Goal: Task Accomplishment & Management: Complete application form

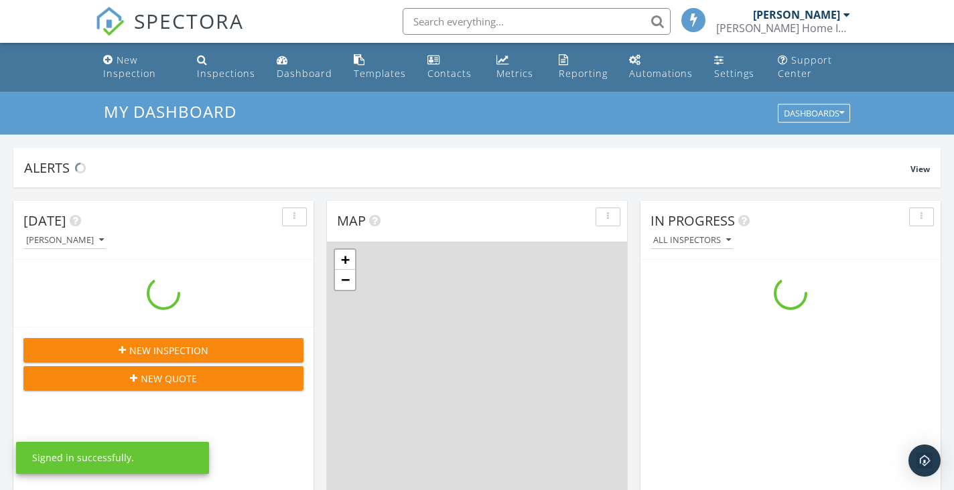
scroll to position [1220, 954]
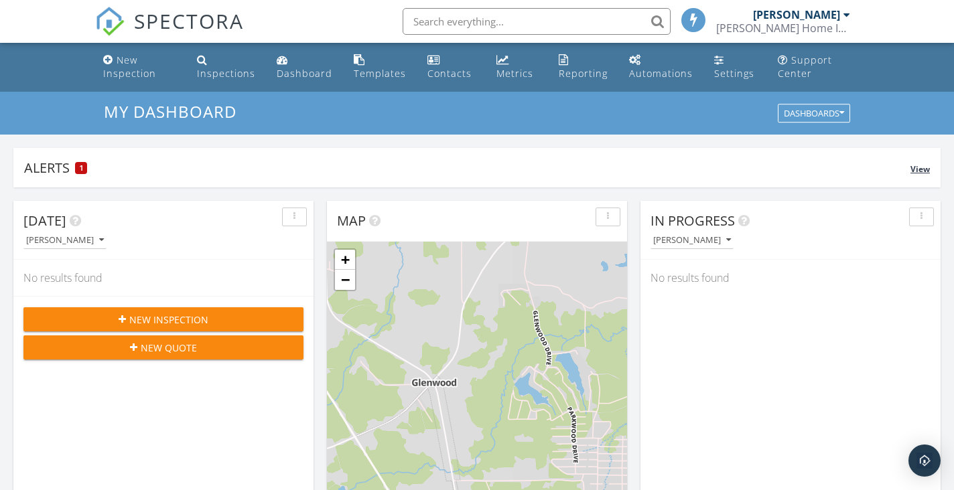
click at [128, 168] on div "Alerts 1" at bounding box center [467, 168] width 886 height 18
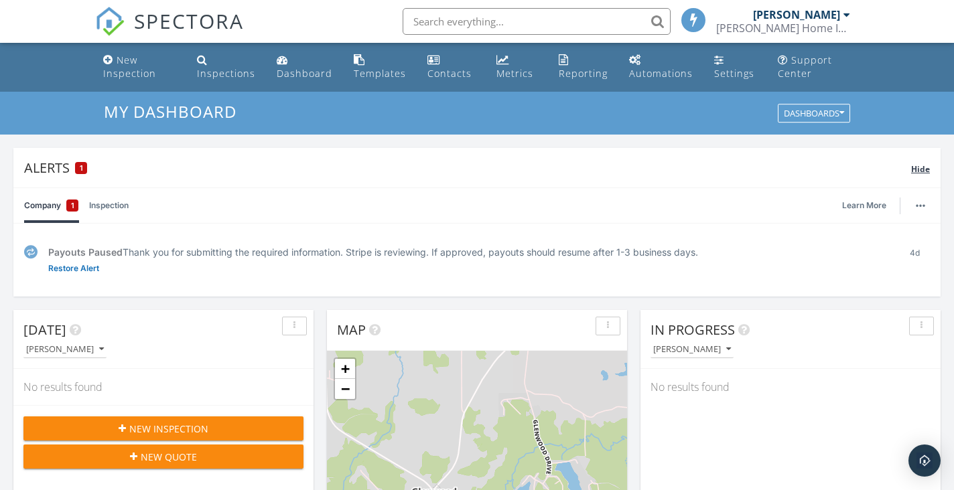
click at [128, 168] on div "Alerts 1" at bounding box center [467, 168] width 887 height 18
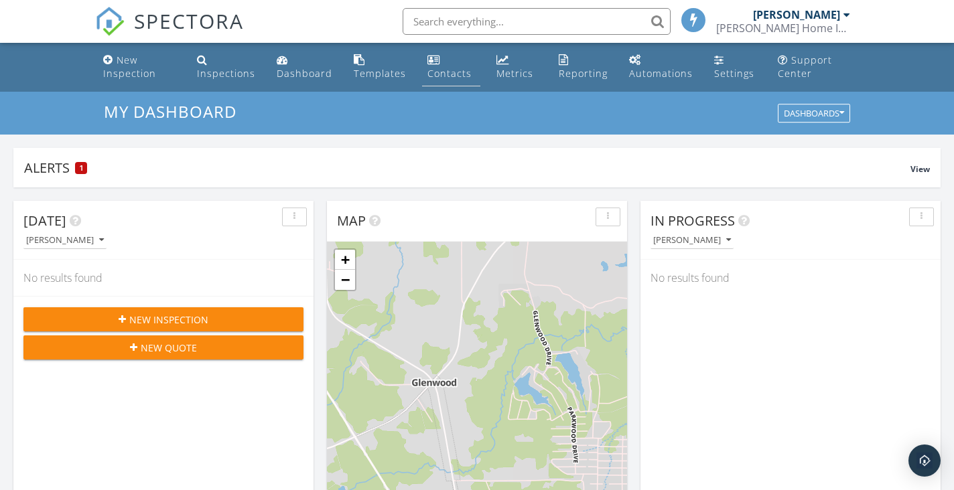
click at [444, 77] on div "Contacts" at bounding box center [449, 73] width 44 height 13
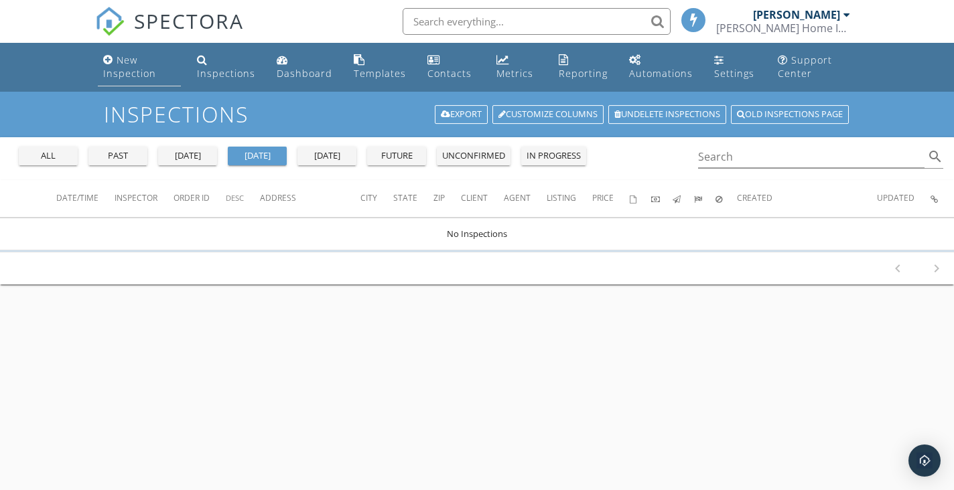
click at [120, 68] on div "New Inspection" at bounding box center [129, 67] width 53 height 26
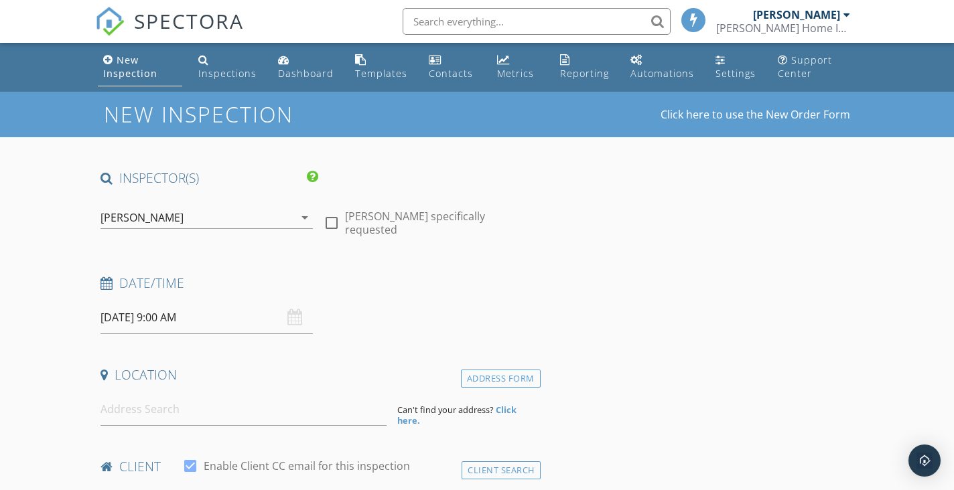
click at [283, 313] on input "[DATE] 9:00 AM" at bounding box center [206, 317] width 212 height 33
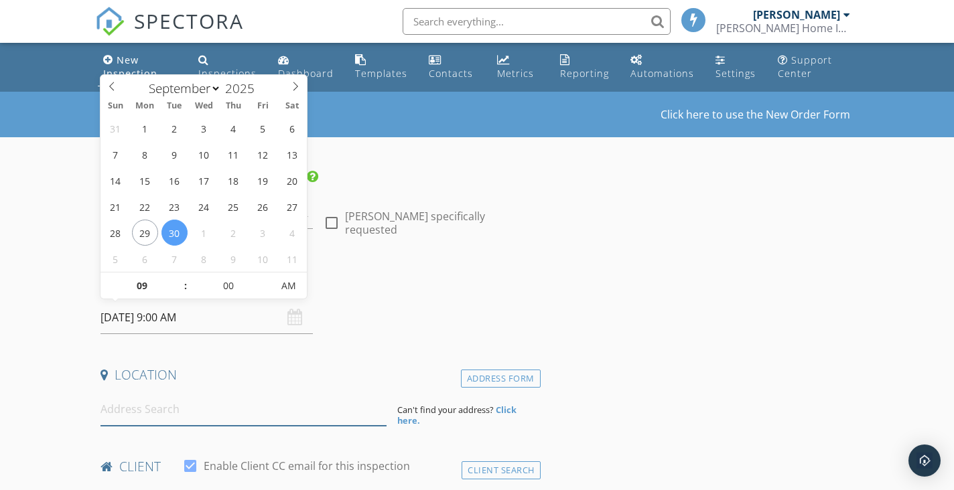
click at [197, 405] on input at bounding box center [243, 409] width 286 height 33
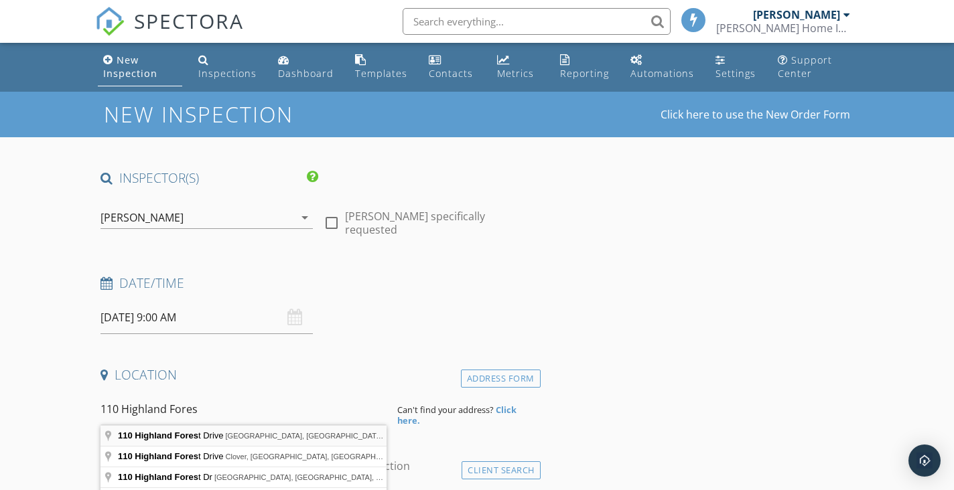
type input "110 Highland Forest Drive, Gilmer, TX, USA"
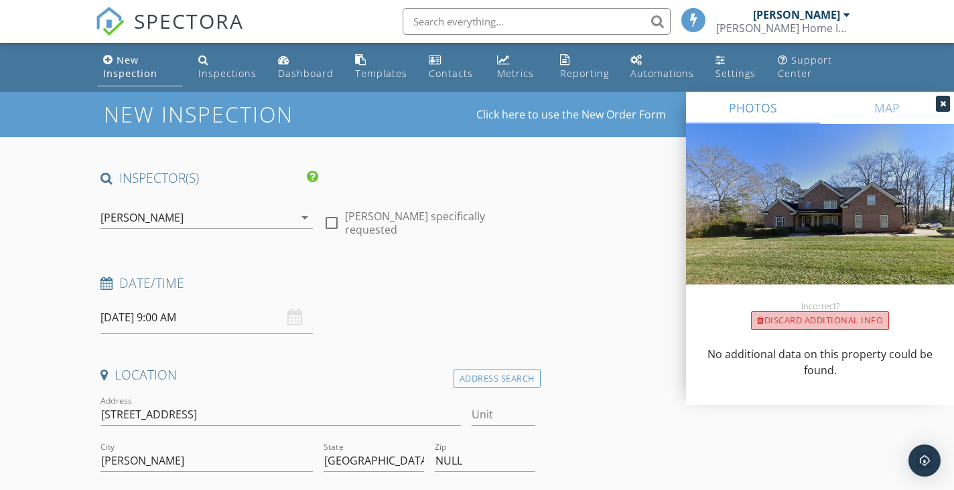
click at [812, 323] on div "Discard Additional info" at bounding box center [820, 320] width 138 height 19
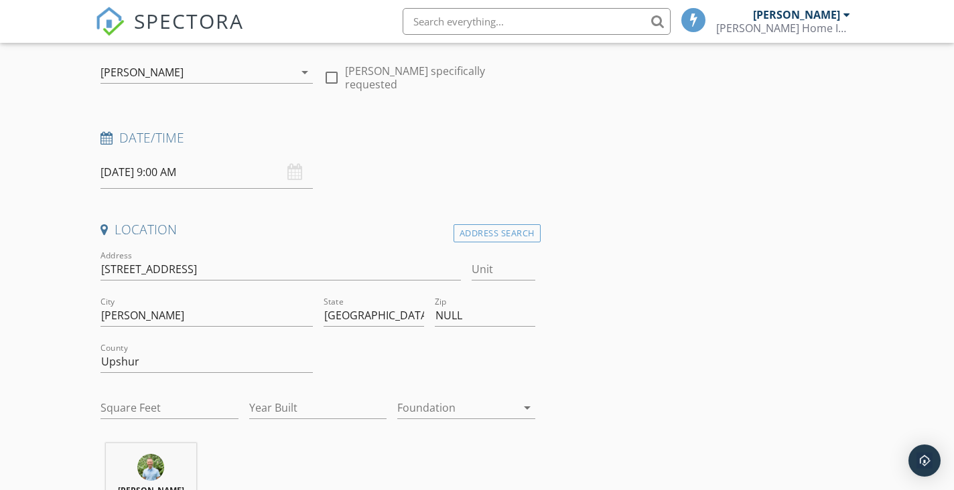
scroll to position [149, 0]
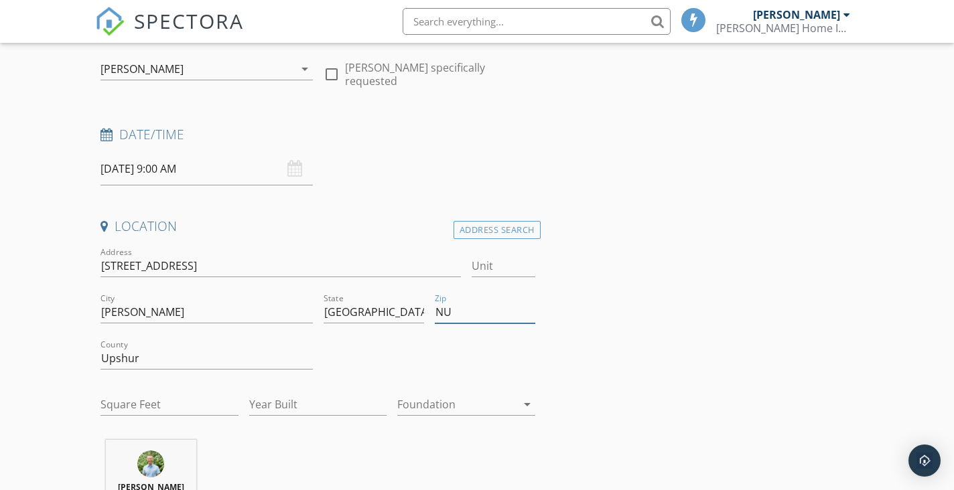
type input "N"
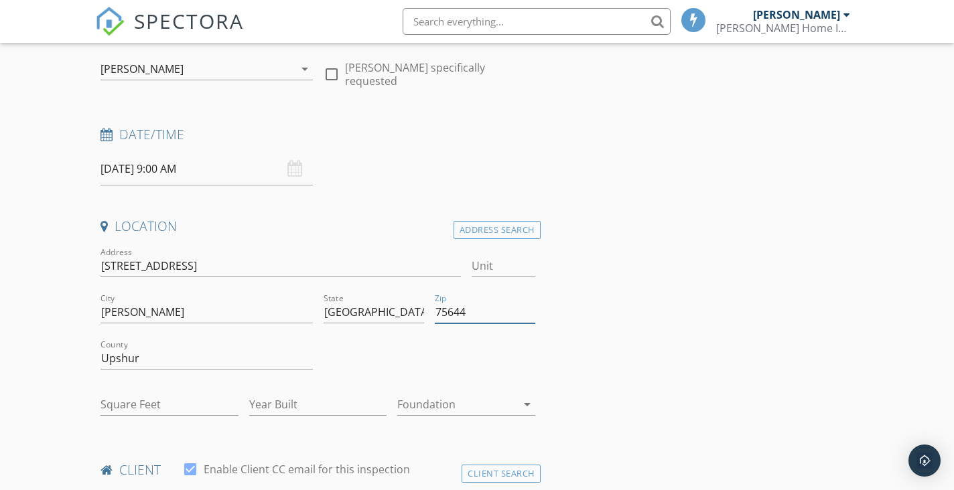
type input "75644"
click at [192, 399] on input "Square Feet" at bounding box center [169, 405] width 138 height 22
type input "1804"
click at [275, 402] on input "Year Built" at bounding box center [318, 405] width 138 height 22
type input "2025"
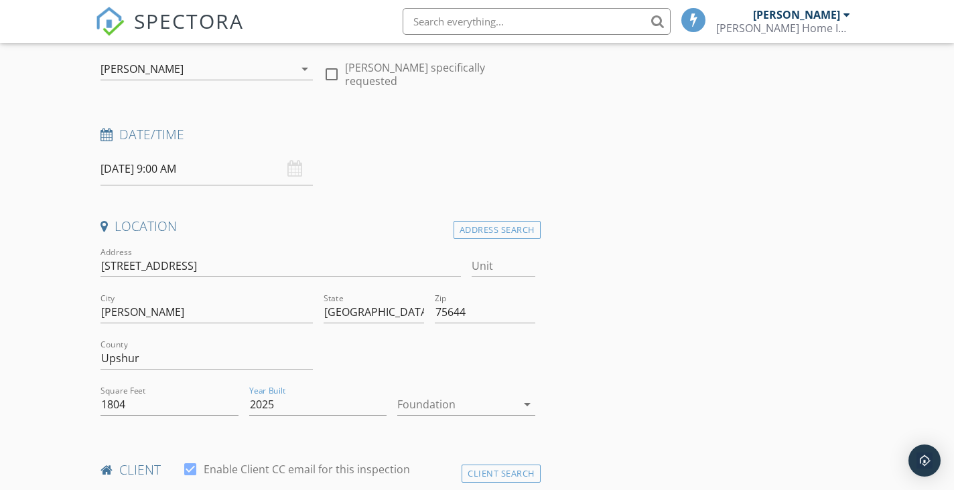
click at [415, 401] on div at bounding box center [456, 404] width 119 height 21
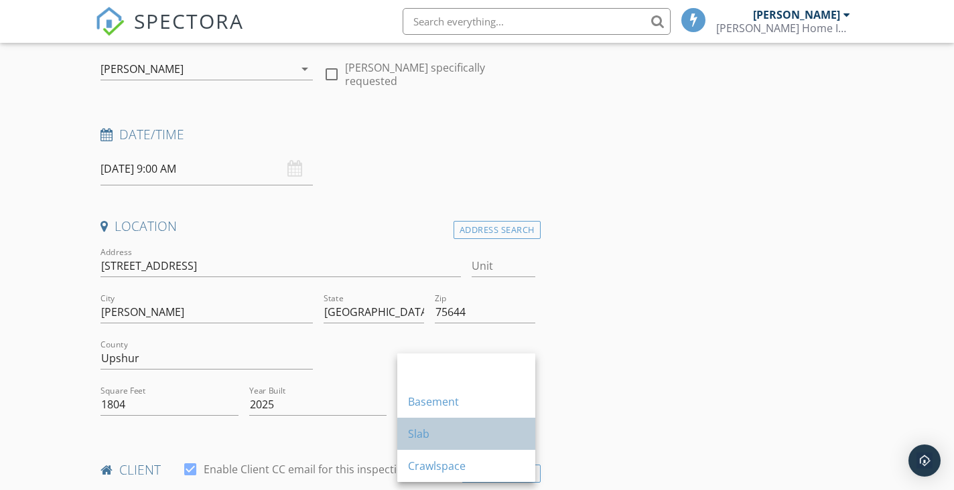
click at [429, 430] on div "Slab" at bounding box center [466, 434] width 117 height 16
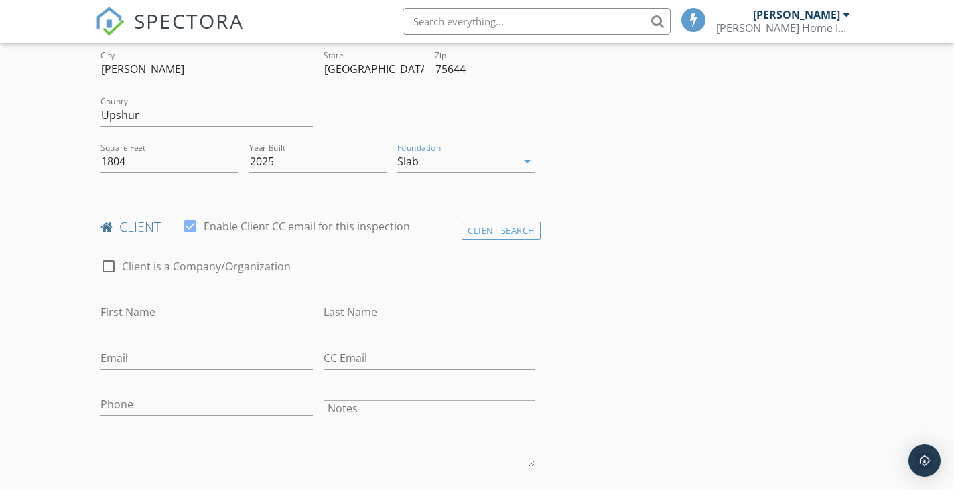
scroll to position [417, 0]
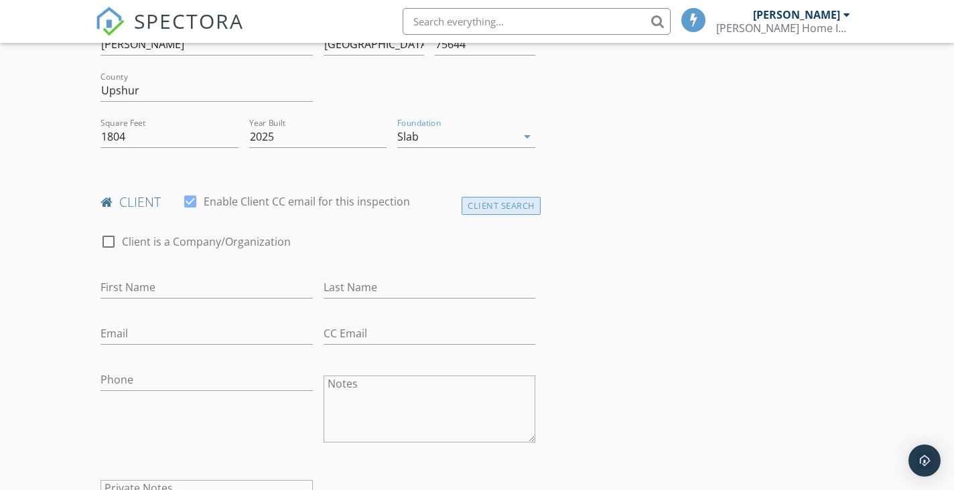
click at [495, 206] on div "Client Search" at bounding box center [500, 206] width 79 height 18
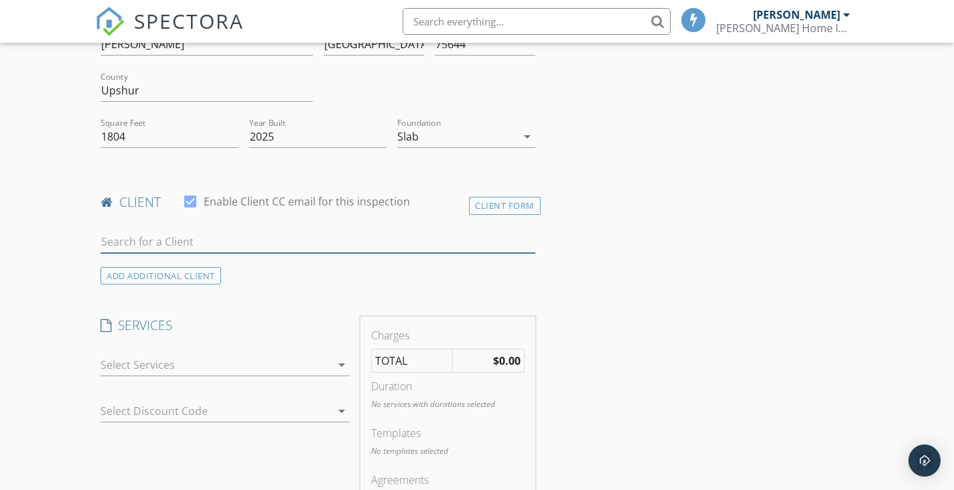
click at [243, 244] on input "text" at bounding box center [317, 242] width 435 height 22
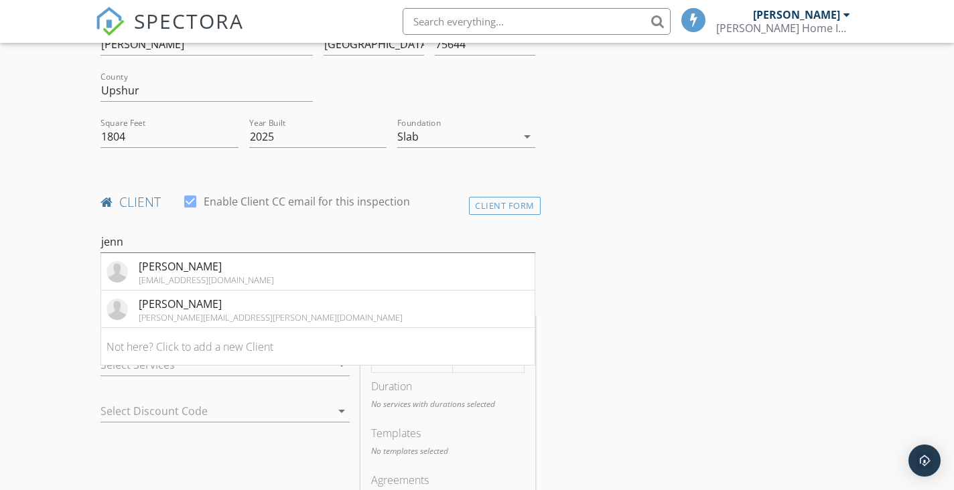
type input "Jenn"
drag, startPoint x: 243, startPoint y: 244, endPoint x: 217, endPoint y: 306, distance: 66.9
click at [217, 306] on div "Jennifer Almstedt" at bounding box center [271, 304] width 264 height 16
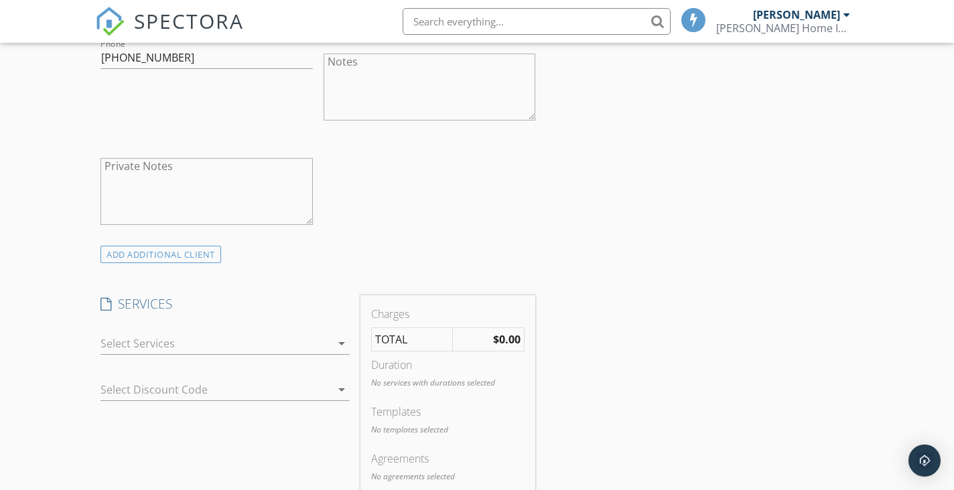
scroll to position [754, 0]
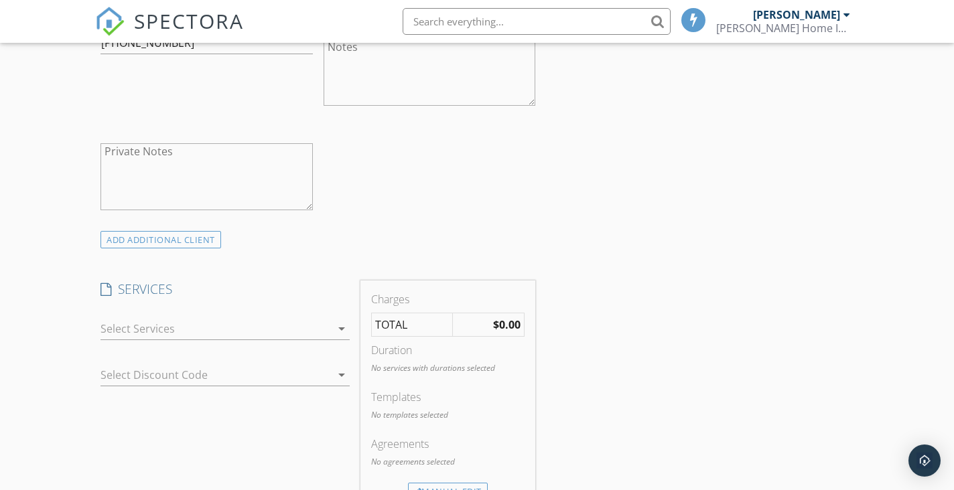
click at [342, 326] on icon "arrow_drop_down" at bounding box center [342, 329] width 16 height 16
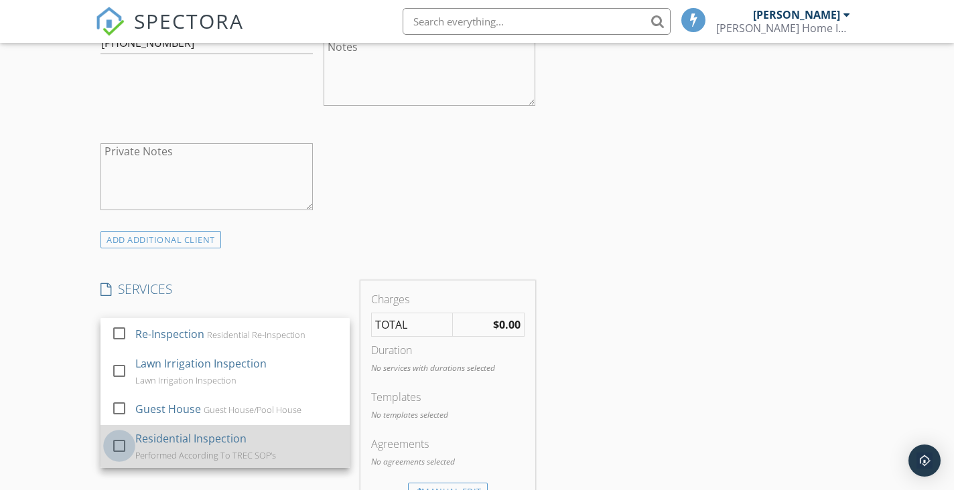
click at [123, 441] on div at bounding box center [119, 446] width 23 height 23
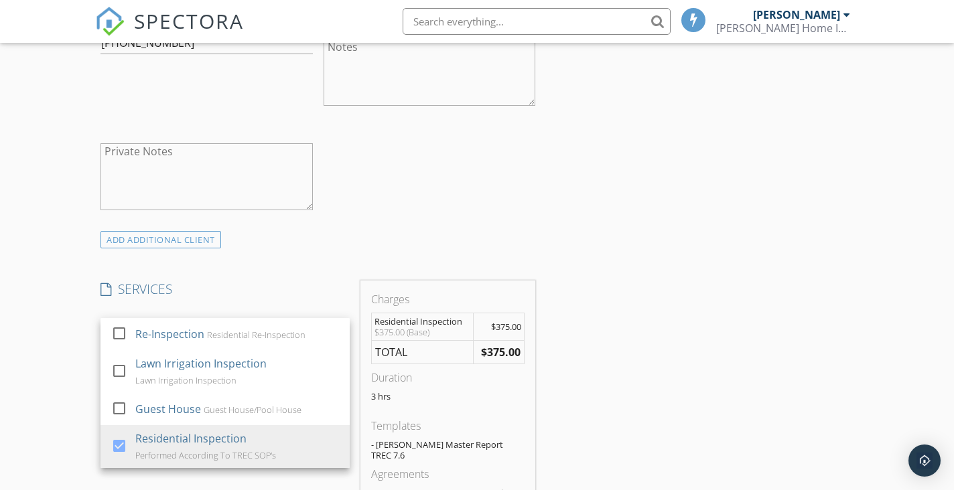
click at [580, 322] on div "INSPECTOR(S) check_box Timothy Clanton PRIMARY Timothy Clanton arrow_drop_down …" at bounding box center [476, 468] width 763 height 2105
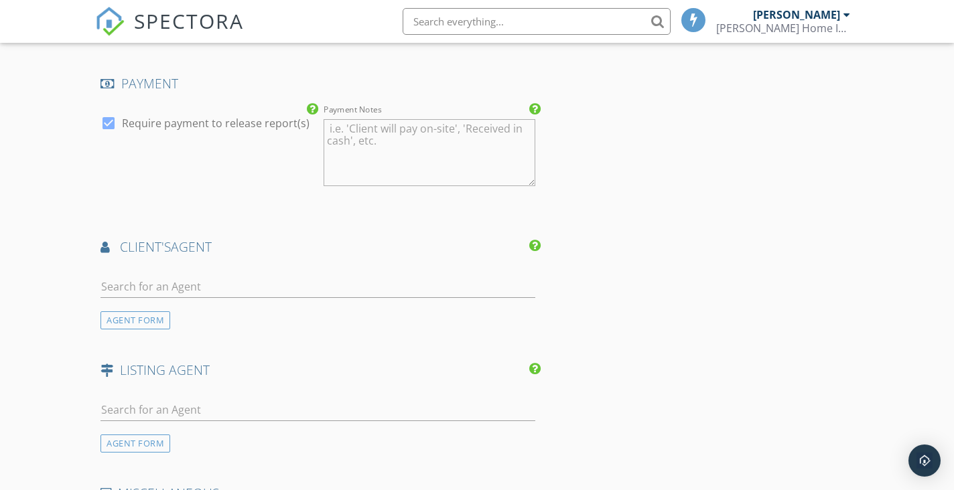
scroll to position [1359, 0]
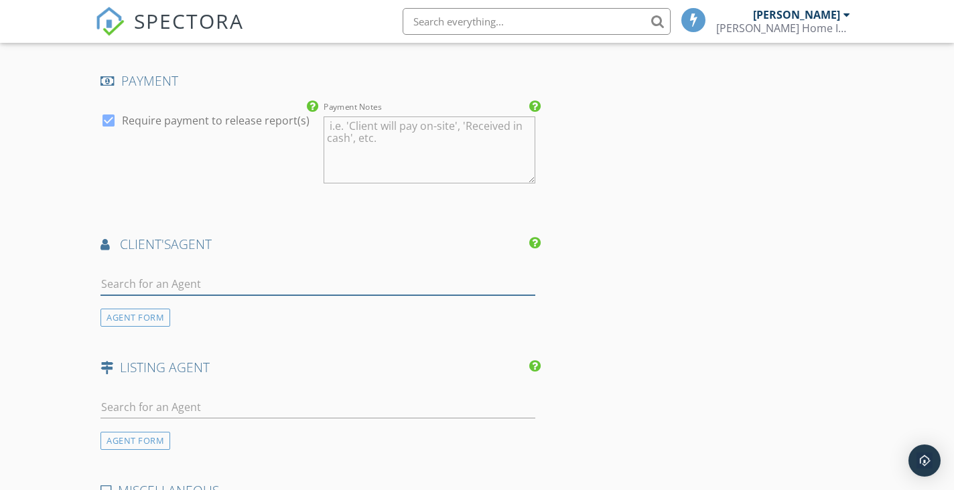
click at [235, 275] on input "text" at bounding box center [317, 284] width 435 height 22
type input "god"
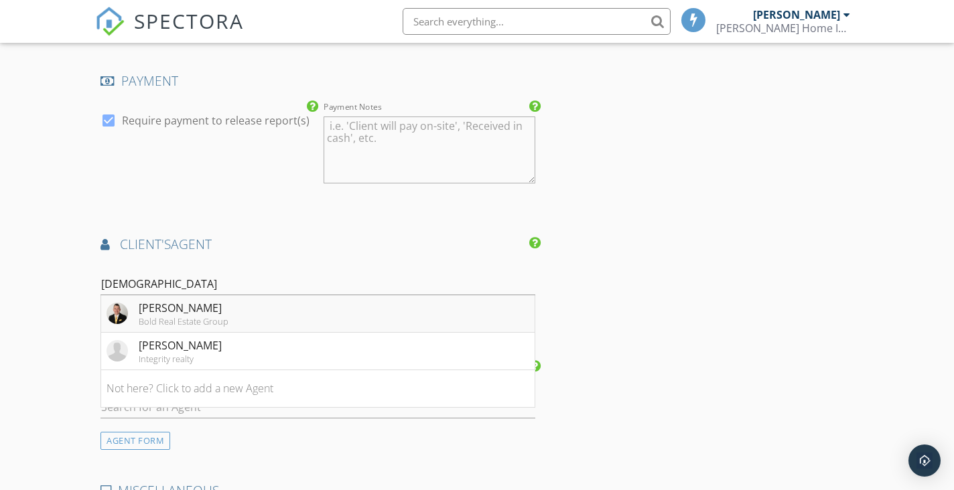
click at [194, 307] on div "Ronnie Godfrey" at bounding box center [184, 308] width 90 height 16
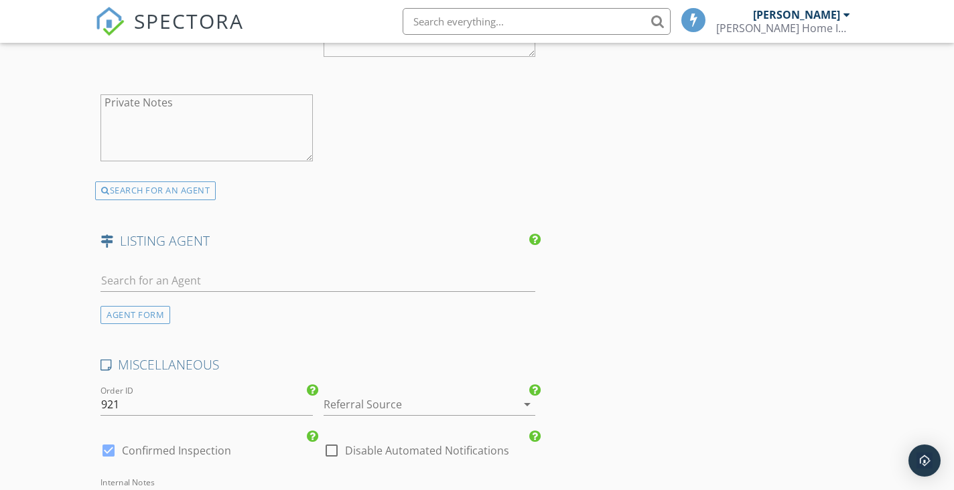
scroll to position [1798, 0]
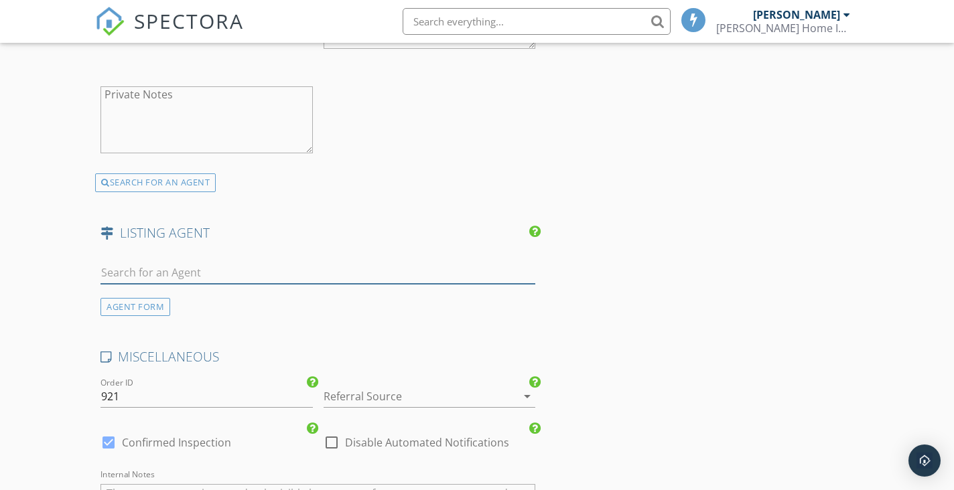
click at [201, 267] on input "text" at bounding box center [317, 273] width 435 height 22
type input "parr"
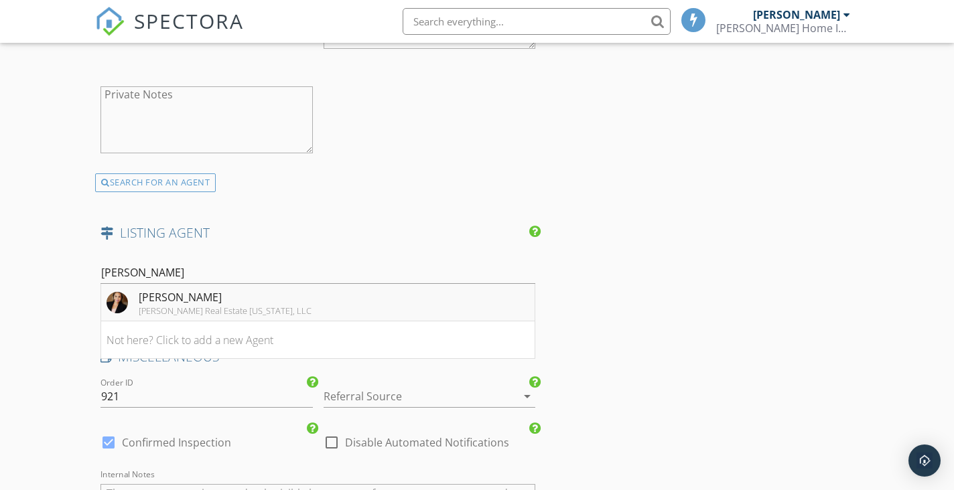
click at [194, 294] on div "Noahmi Parra" at bounding box center [225, 297] width 173 height 16
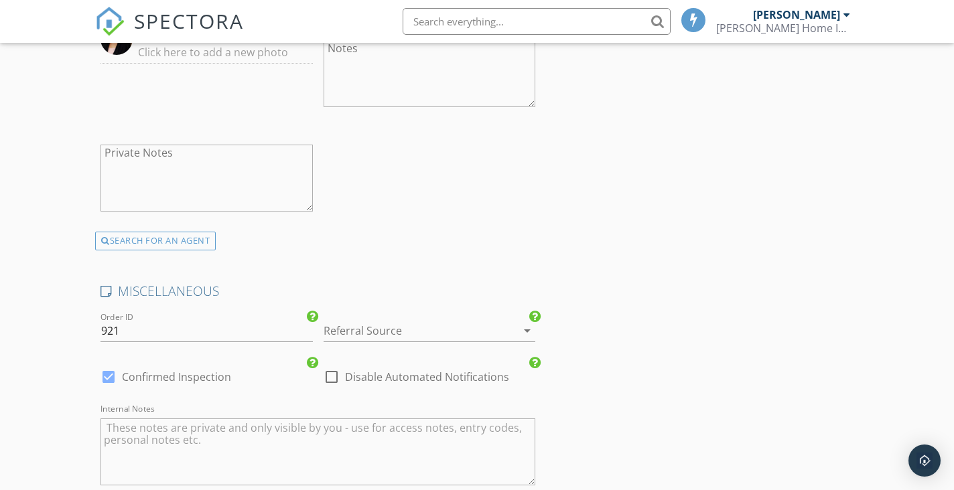
scroll to position [2171, 0]
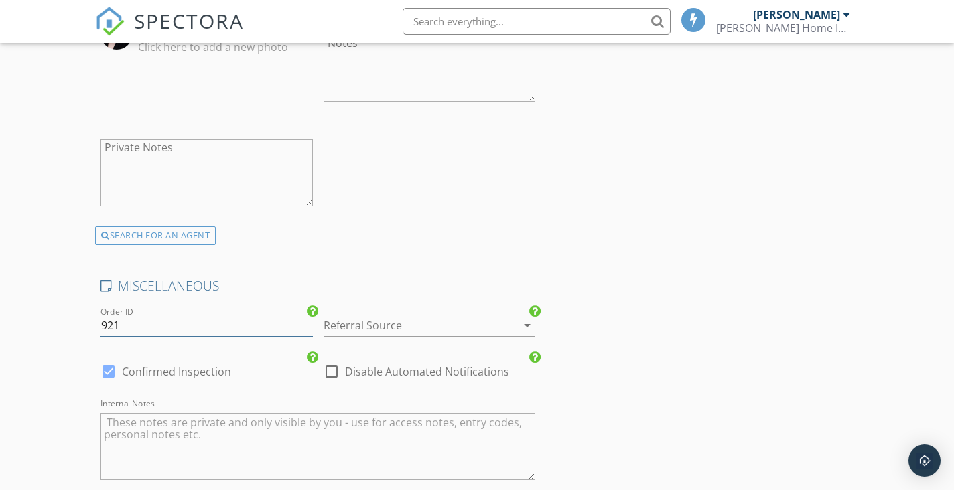
click at [227, 321] on input "921" at bounding box center [206, 326] width 212 height 22
type input "9"
click at [375, 317] on div at bounding box center [411, 325] width 174 height 21
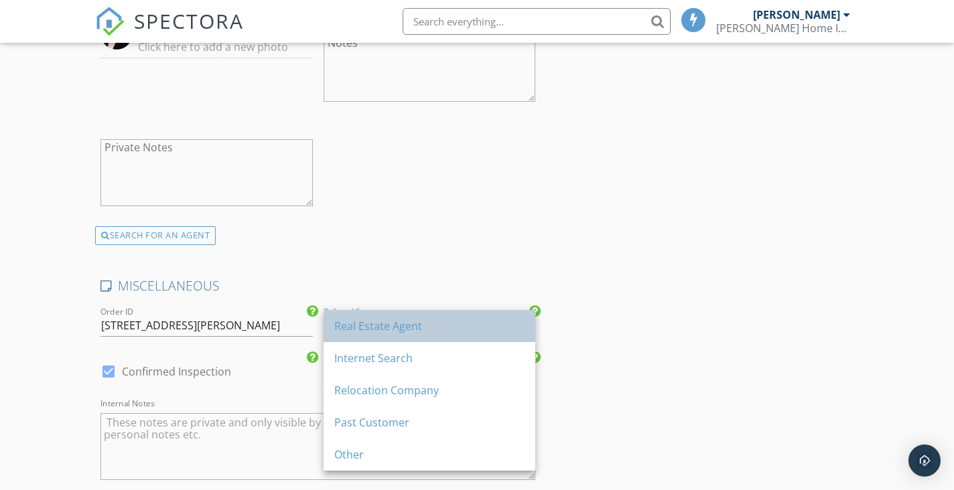
click at [380, 326] on div "Real Estate Agent" at bounding box center [429, 326] width 190 height 16
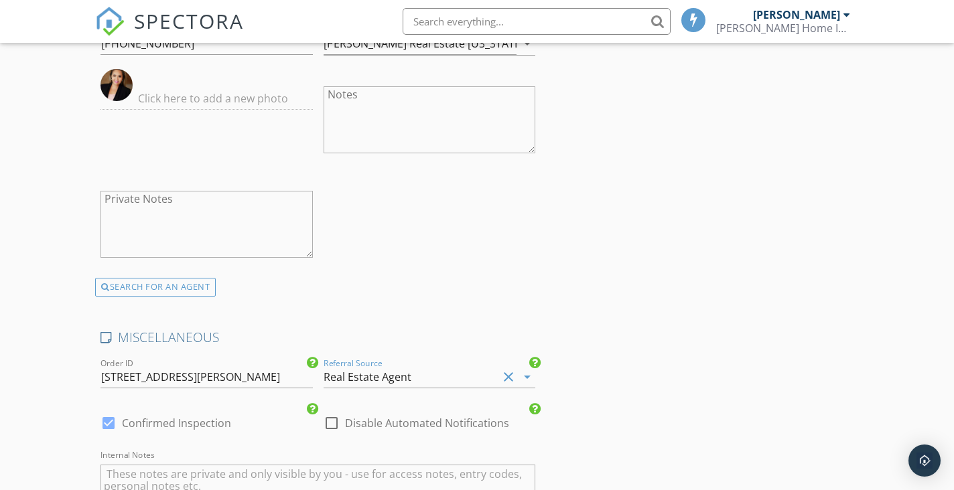
scroll to position [2124, 0]
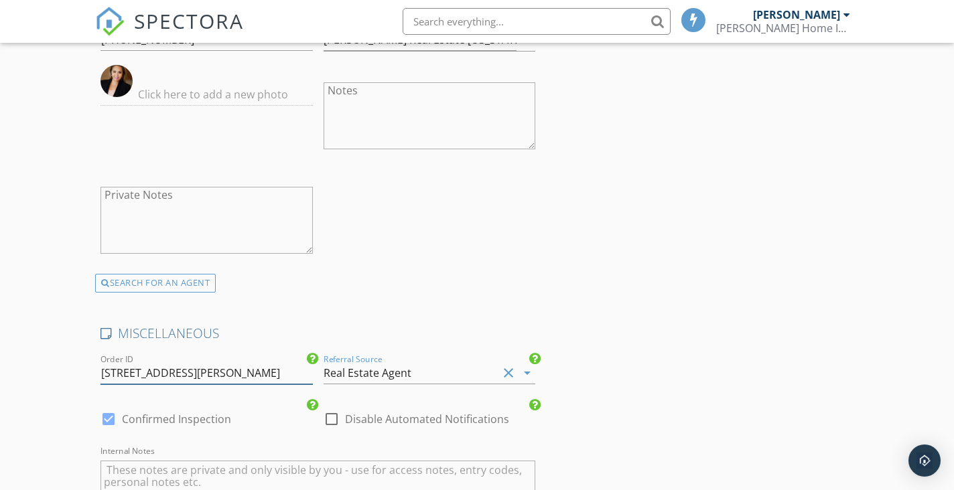
click at [189, 370] on input "110 Highland Forrest Dr 75644" at bounding box center [206, 373] width 212 height 22
type input "110 Highland Forest Dr 75644"
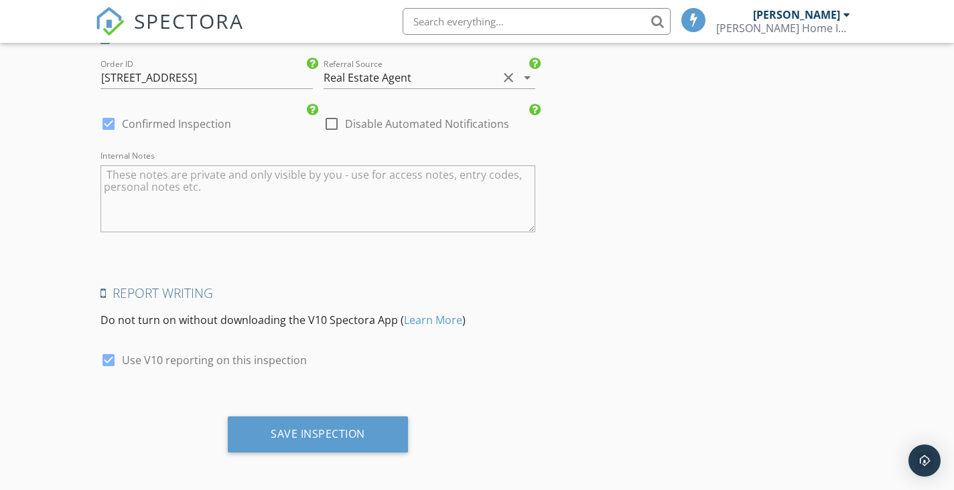
scroll to position [2419, 0]
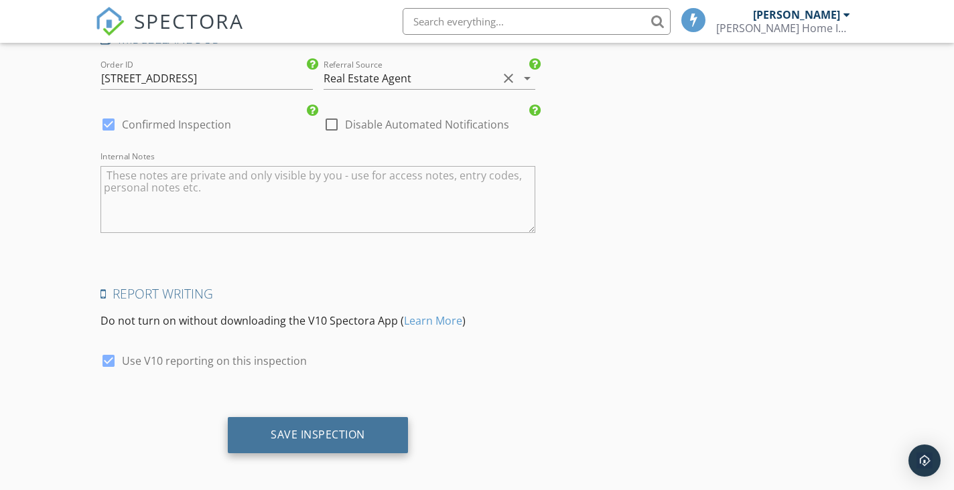
click at [366, 431] on div "Save Inspection" at bounding box center [318, 435] width 180 height 36
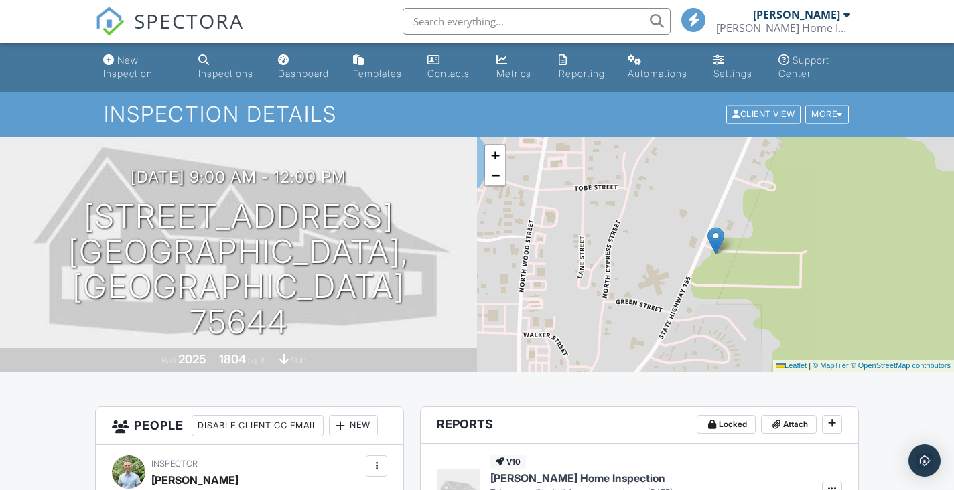
click at [293, 72] on div "Dashboard" at bounding box center [303, 73] width 51 height 11
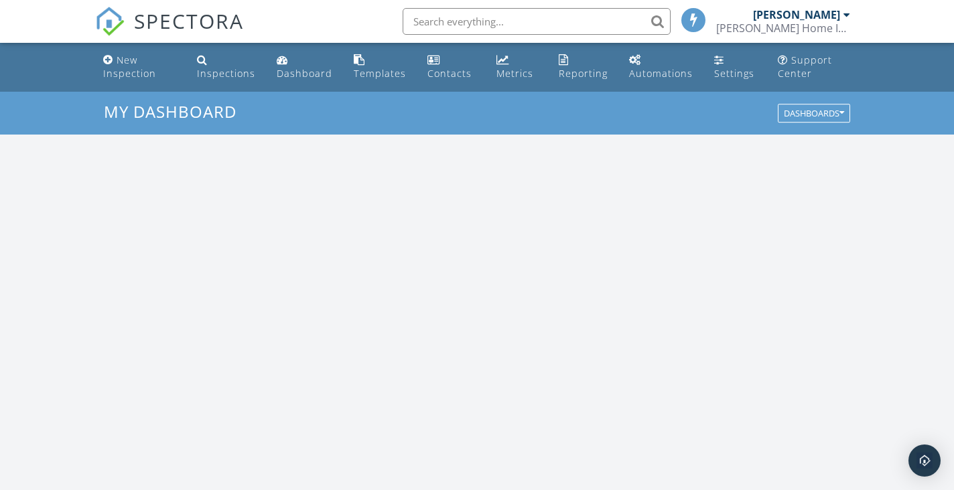
scroll to position [1220, 954]
